Goal: Task Accomplishment & Management: Complete application form

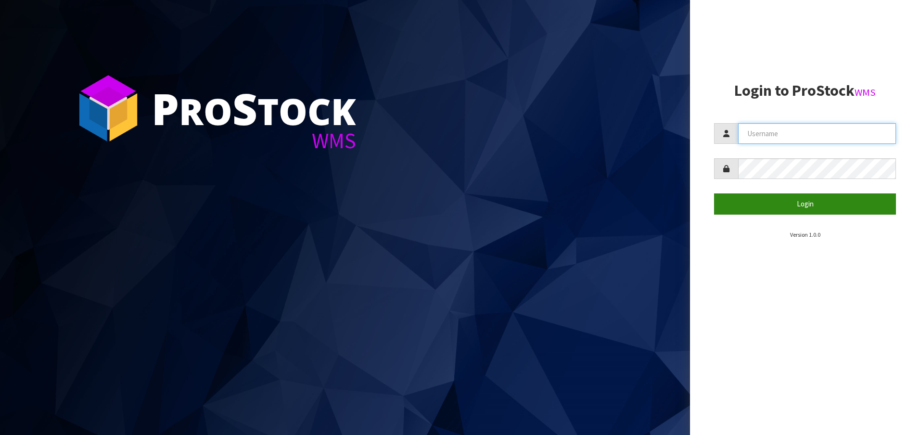
type input "[EMAIL_ADDRESS][DOMAIN_NAME]"
click at [813, 205] on button "Login" at bounding box center [805, 204] width 182 height 21
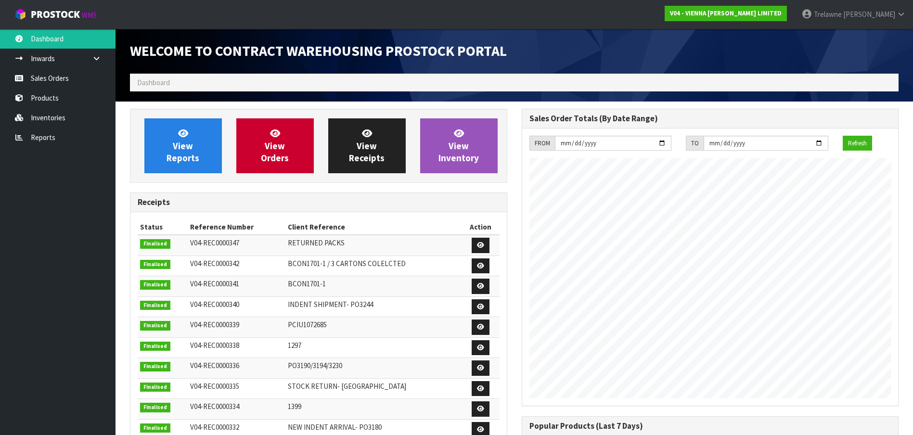
scroll to position [555, 391]
click at [186, 81] on ol "Dashboard" at bounding box center [514, 83] width 769 height 18
click at [50, 72] on link "Sales Orders" at bounding box center [58, 78] width 116 height 20
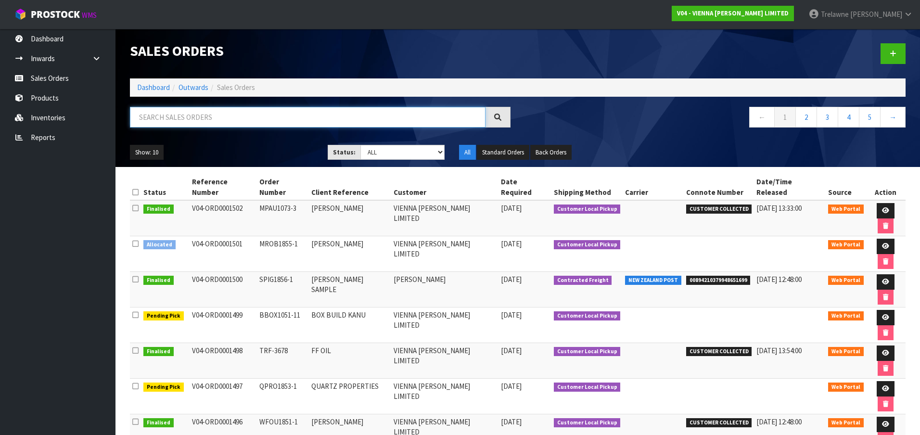
click at [173, 117] on input "text" at bounding box center [308, 117] width 356 height 21
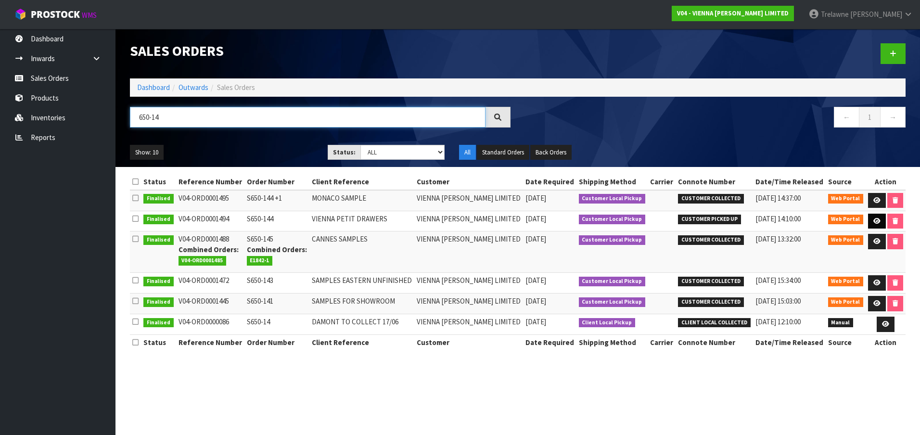
type input "650-14"
click at [880, 220] on link at bounding box center [877, 221] width 18 height 15
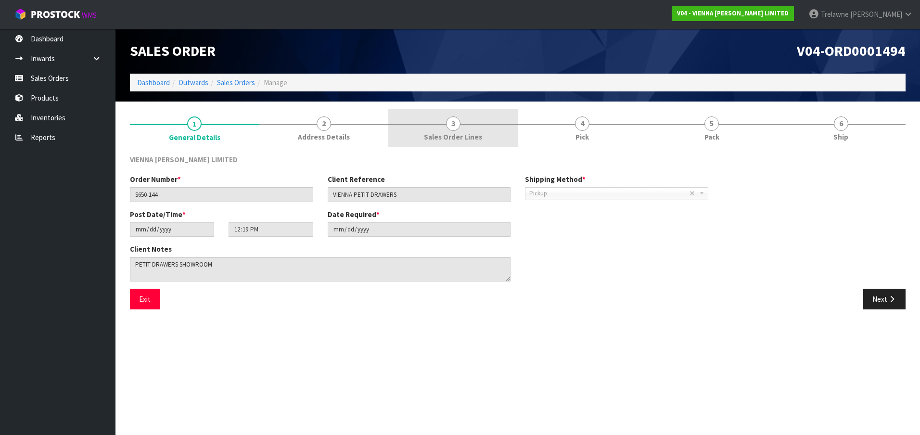
click at [452, 123] on span "3" at bounding box center [453, 124] width 14 height 14
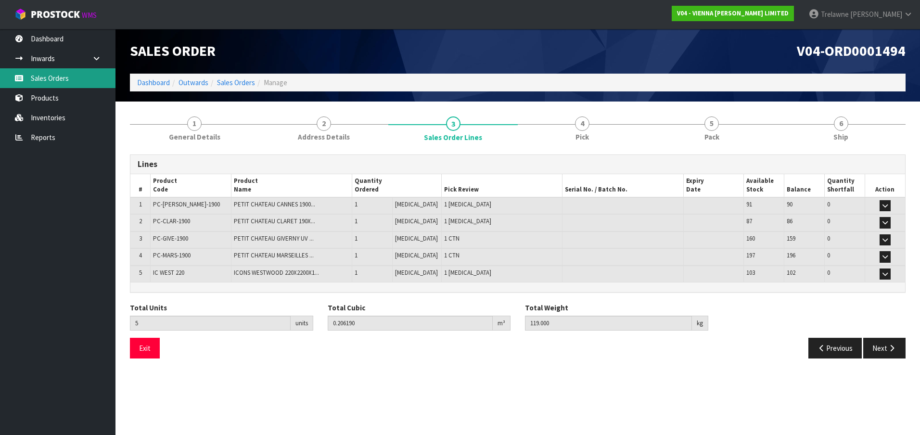
drag, startPoint x: 50, startPoint y: 80, endPoint x: 55, endPoint y: 81, distance: 4.9
click at [50, 80] on link "Sales Orders" at bounding box center [58, 78] width 116 height 20
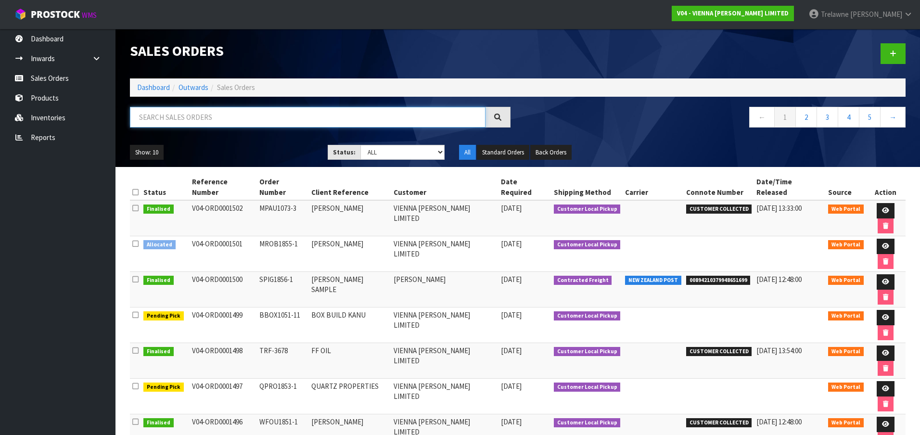
click at [198, 121] on input "text" at bounding box center [308, 117] width 356 height 21
type input "650-14"
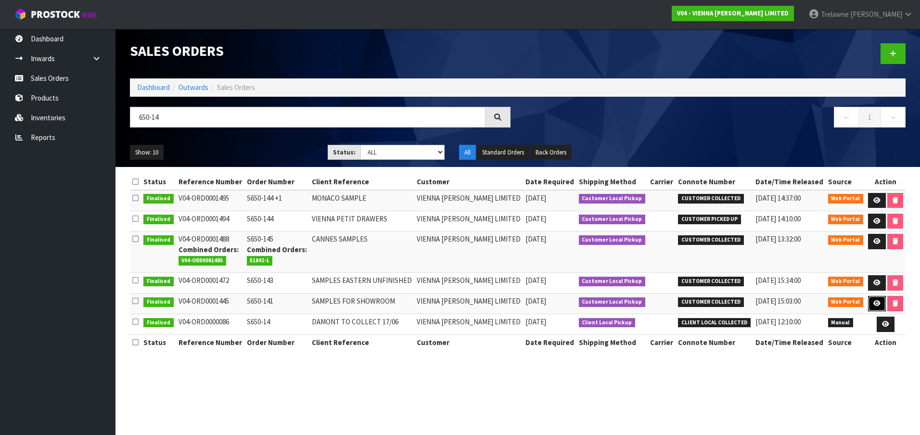
click at [870, 302] on link at bounding box center [877, 303] width 18 height 15
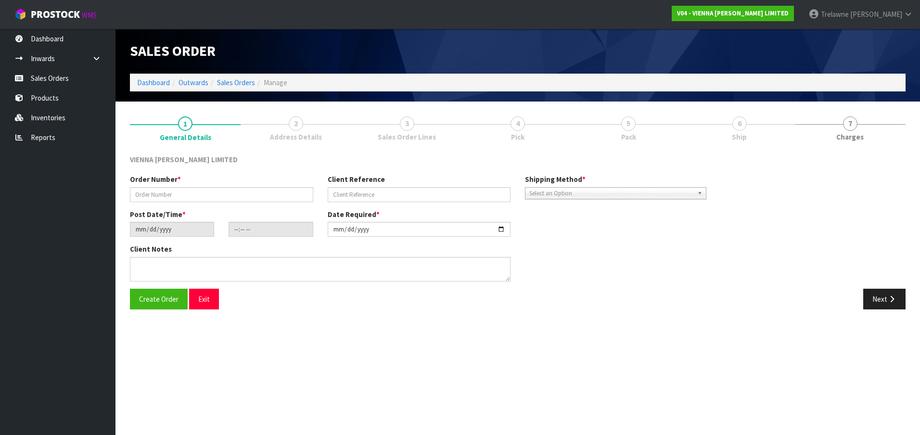
type input "S650-141"
type input "SAMPLES FOR SHOWROOM"
type input "[DATE]"
type input "13:25:00.000"
type input "[DATE]"
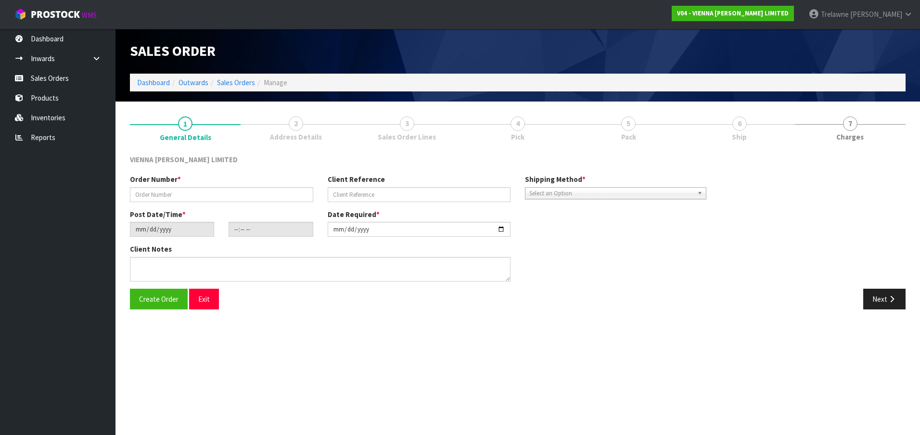
type textarea "SHOWROOM AND CUSTOMER"
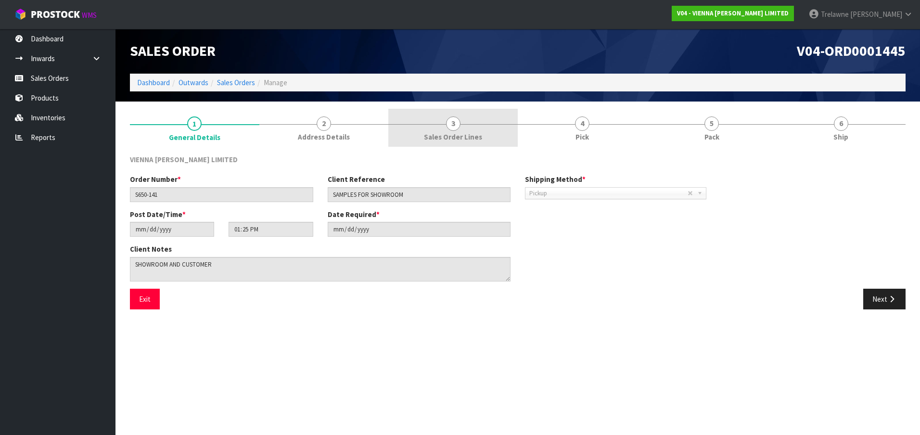
click at [453, 127] on span "3" at bounding box center [453, 124] width 14 height 14
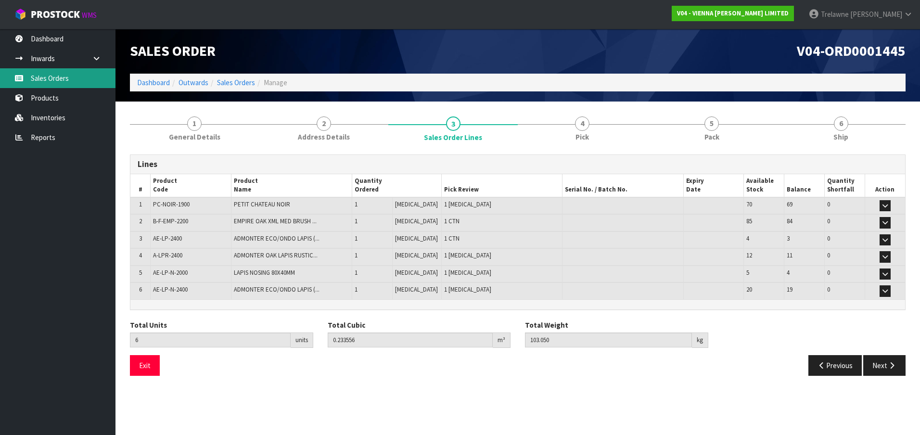
click at [54, 80] on link "Sales Orders" at bounding box center [58, 78] width 116 height 20
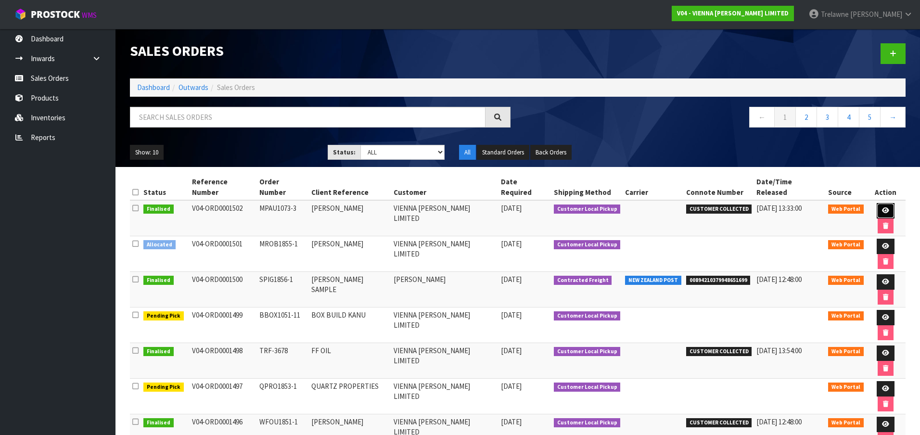
drag, startPoint x: 877, startPoint y: 199, endPoint x: 871, endPoint y: 200, distance: 5.4
click at [882, 207] on icon at bounding box center [885, 210] width 7 height 6
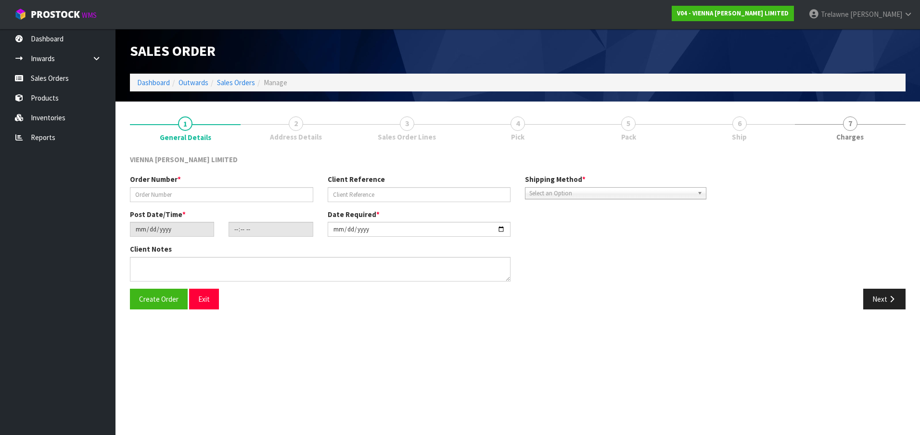
type input "MPAU1073-3"
type input "[PERSON_NAME]"
type input "[DATE]"
type input "11:53:00.000"
type input "[DATE]"
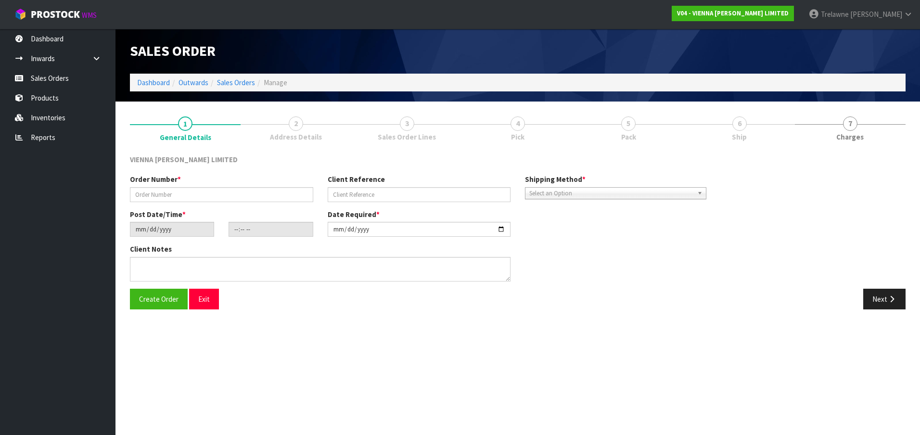
type textarea "[PERSON_NAME]"
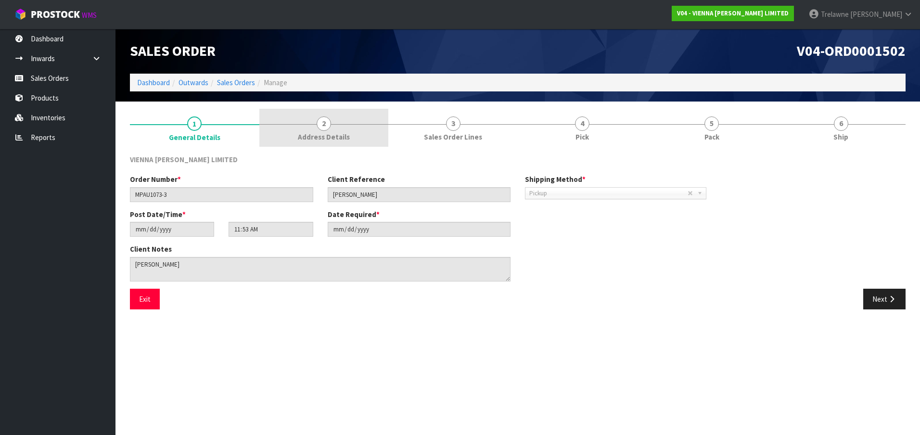
click at [325, 115] on link "2 Address Details" at bounding box center [324, 128] width 130 height 38
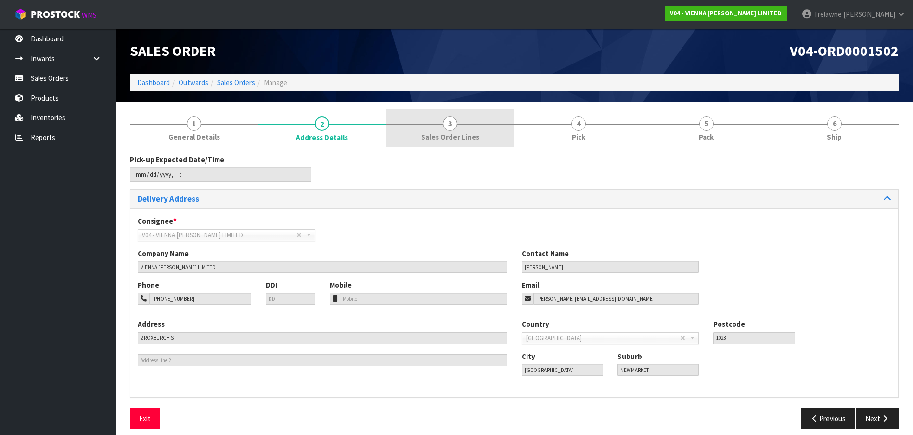
click at [461, 127] on link "3 Sales Order Lines" at bounding box center [450, 128] width 128 height 38
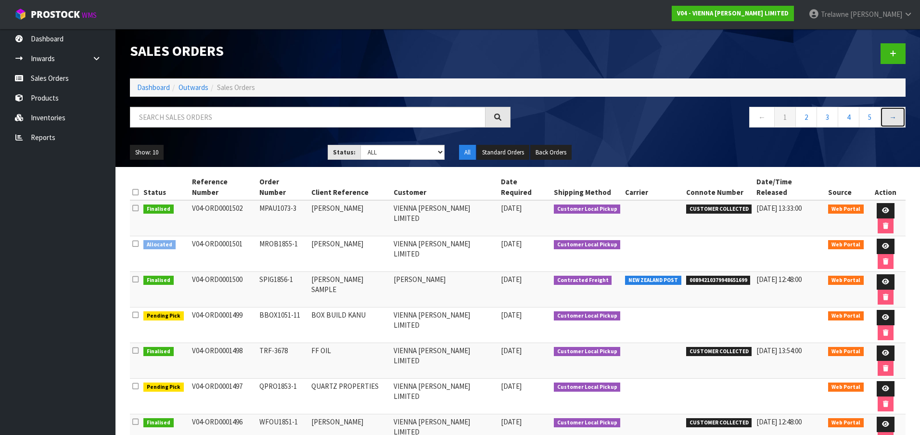
click at [890, 118] on link "→" at bounding box center [894, 117] width 26 height 21
